Goal: Transaction & Acquisition: Purchase product/service

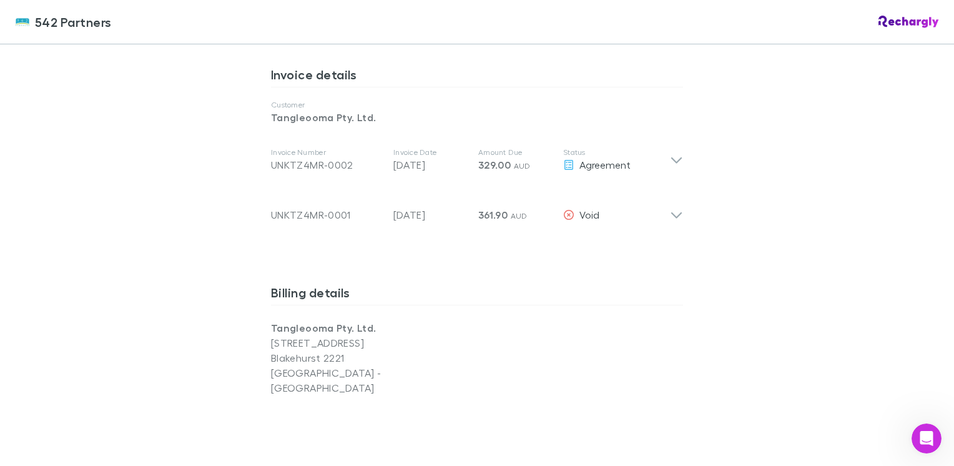
scroll to position [609, 0]
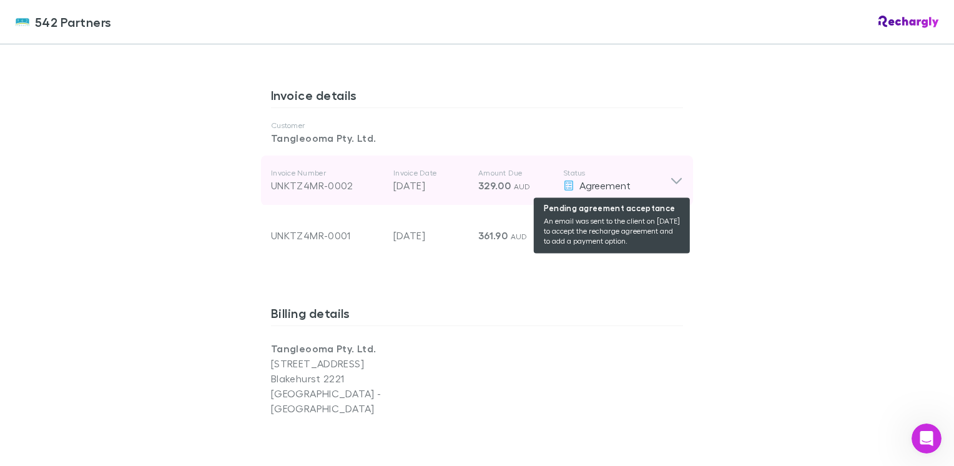
click at [580, 180] on span "Agreement" at bounding box center [605, 185] width 51 height 12
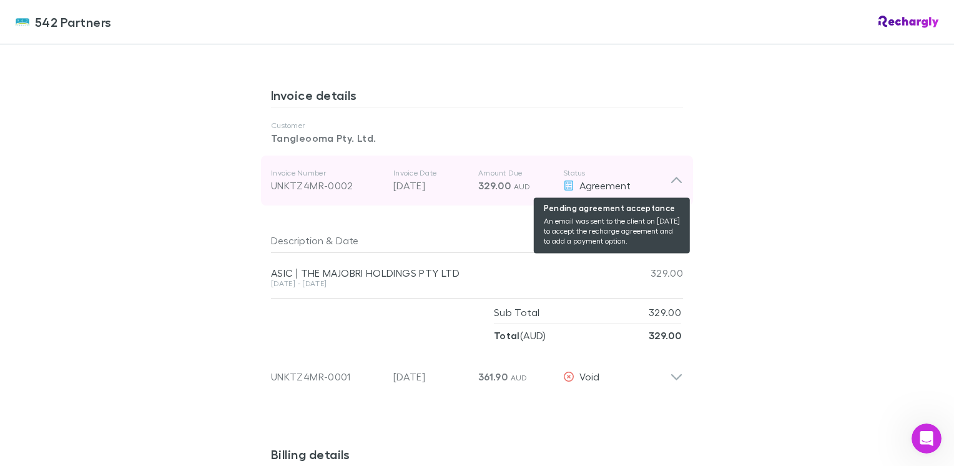
click at [563, 179] on div "Agreement" at bounding box center [616, 185] width 107 height 15
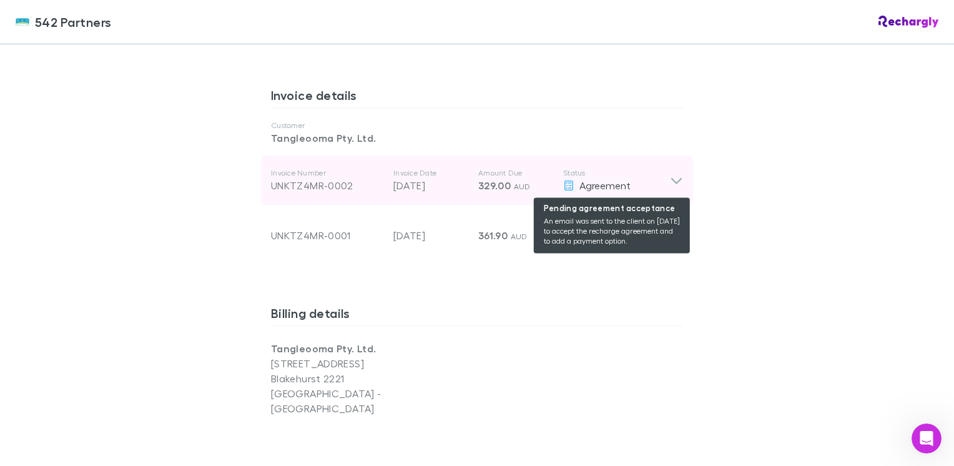
click at [563, 179] on div "Agreement" at bounding box center [616, 185] width 107 height 15
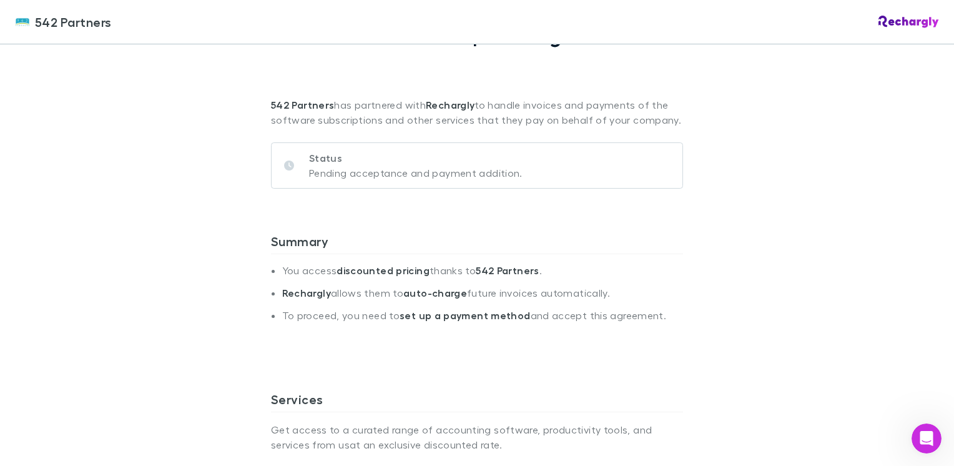
scroll to position [0, 0]
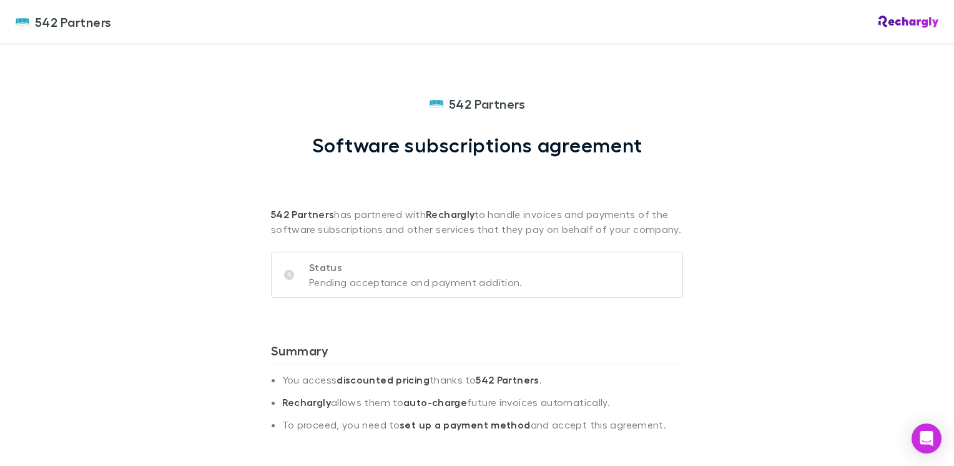
scroll to position [62, 0]
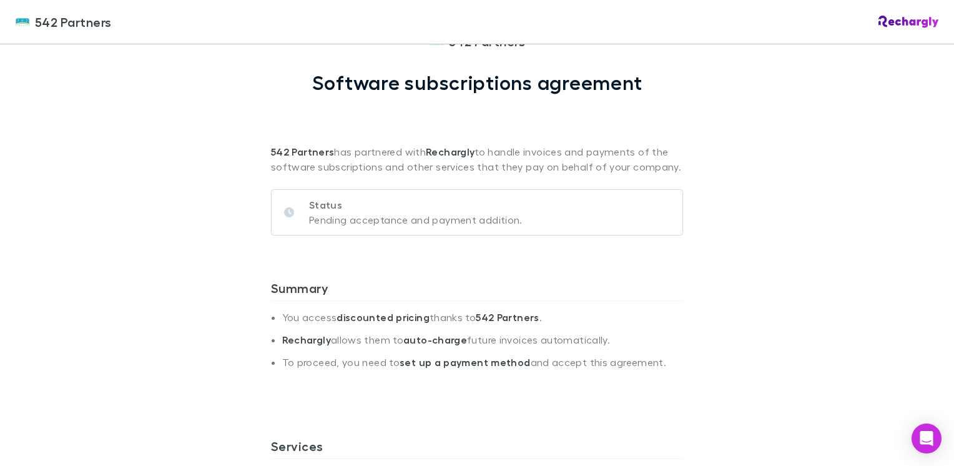
click at [337, 216] on p "Pending acceptance and payment addition." at bounding box center [416, 219] width 214 height 15
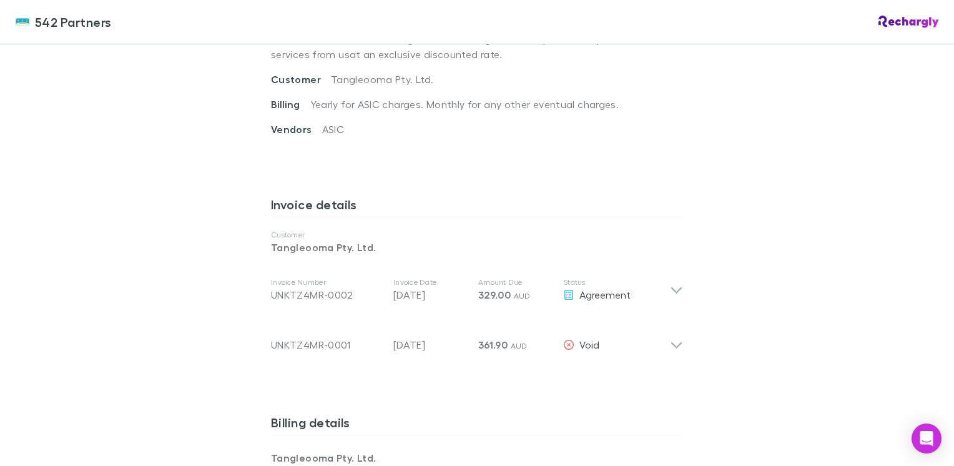
scroll to position [562, 0]
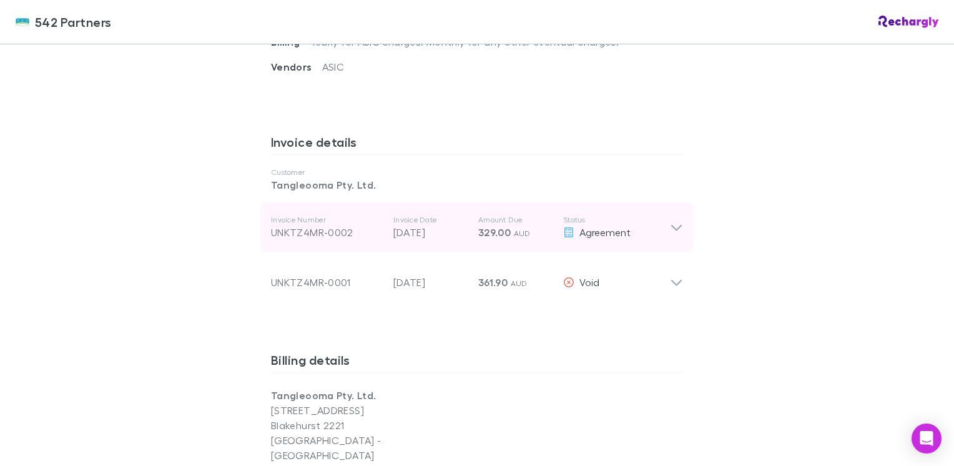
click at [572, 222] on p "Status" at bounding box center [616, 220] width 107 height 10
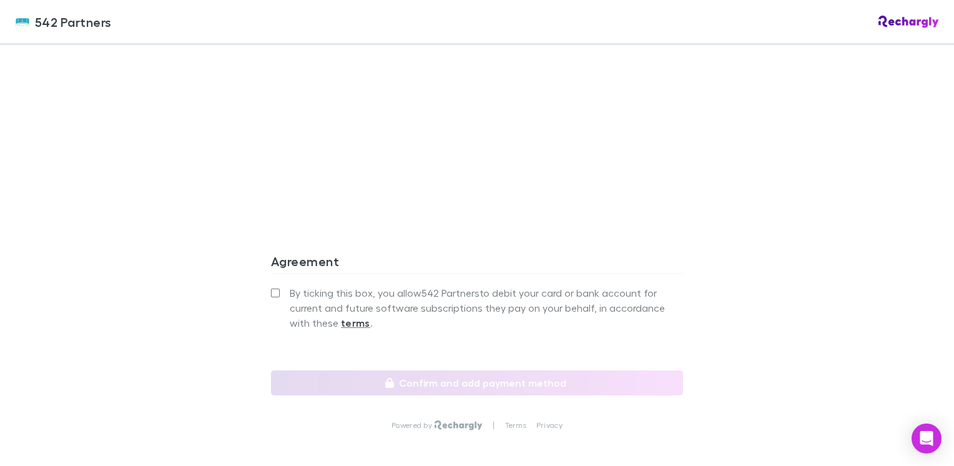
scroll to position [1312, 0]
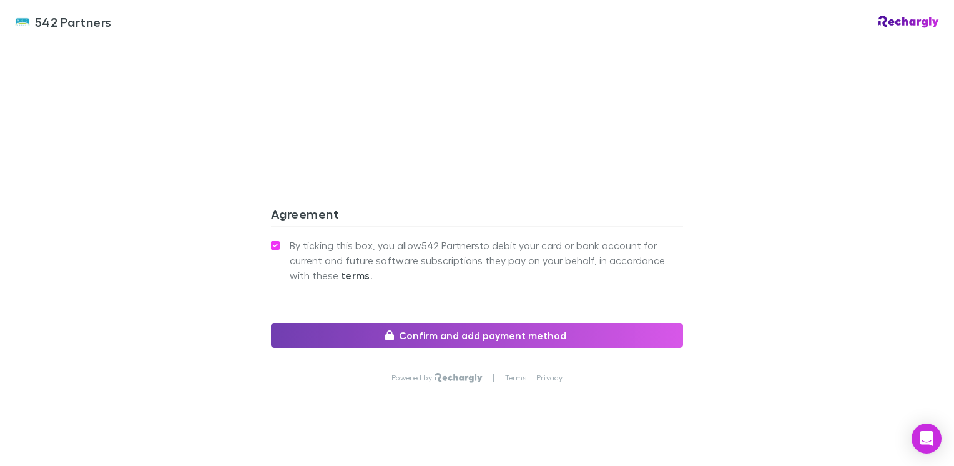
click at [527, 323] on button "Confirm and add payment method" at bounding box center [477, 335] width 412 height 25
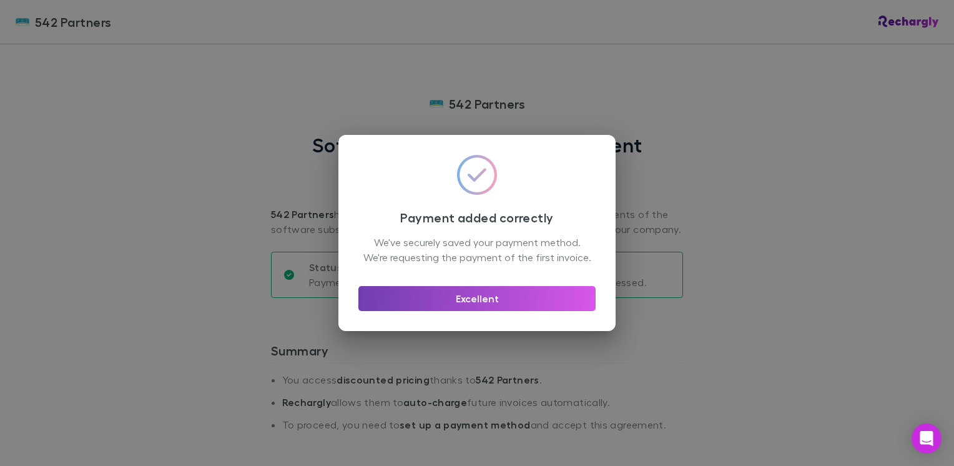
click at [511, 303] on button "Excellent" at bounding box center [477, 298] width 237 height 25
